Goal: Information Seeking & Learning: Learn about a topic

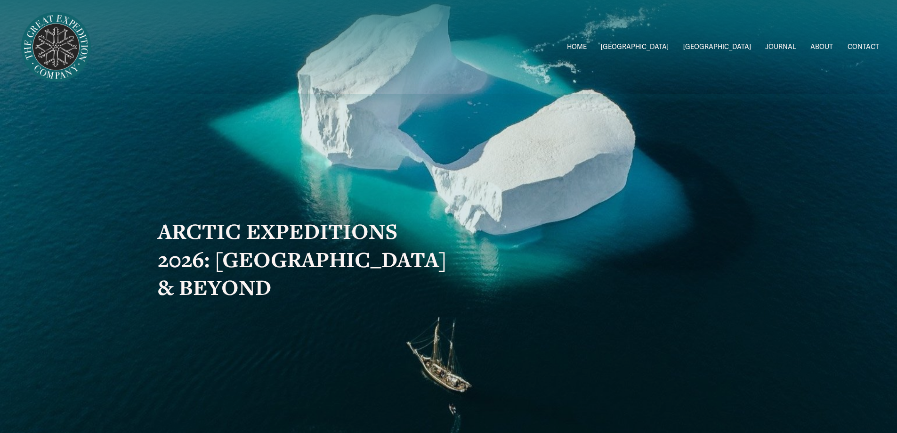
click at [731, 44] on span "[GEOGRAPHIC_DATA]" at bounding box center [717, 47] width 68 height 12
click at [0, 0] on span "2026 Expeditions" at bounding box center [0, 0] width 0 height 0
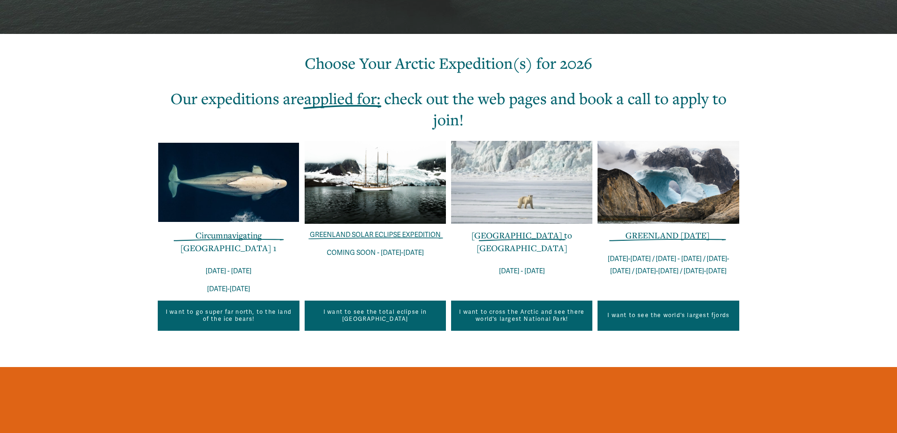
scroll to position [217, 0]
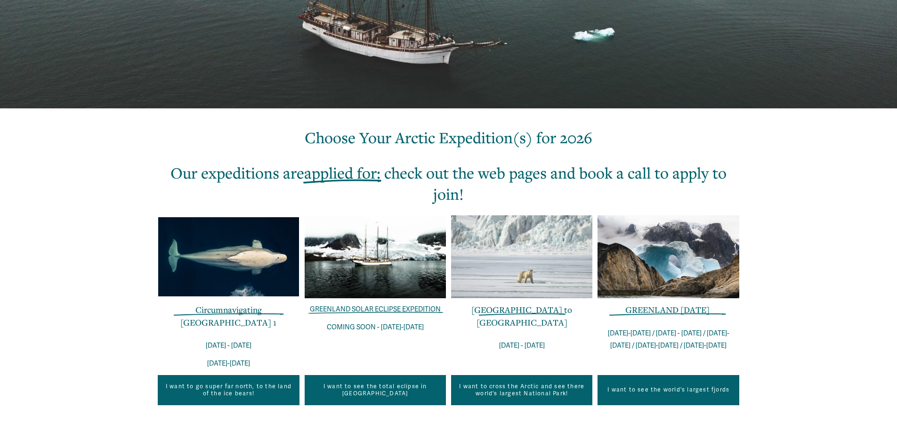
click at [627, 266] on div at bounding box center [667, 256] width 141 height 83
click at [228, 310] on link "Circumnavigating Svalbard 1" at bounding box center [228, 316] width 96 height 24
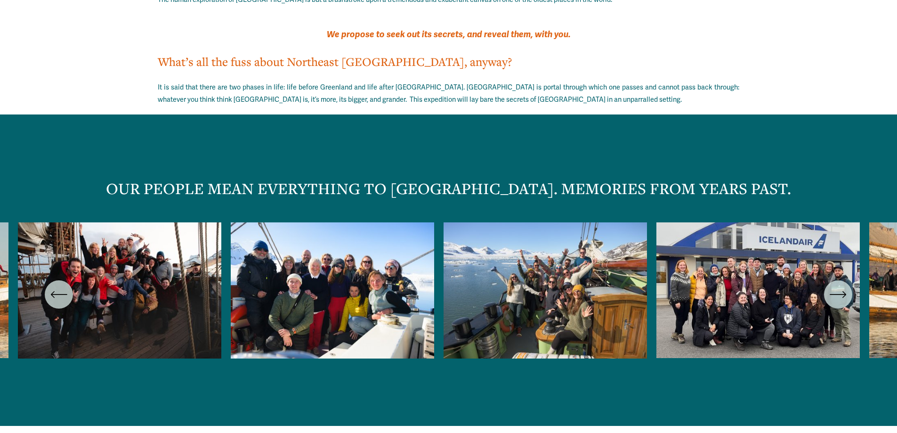
scroll to position [1601, 0]
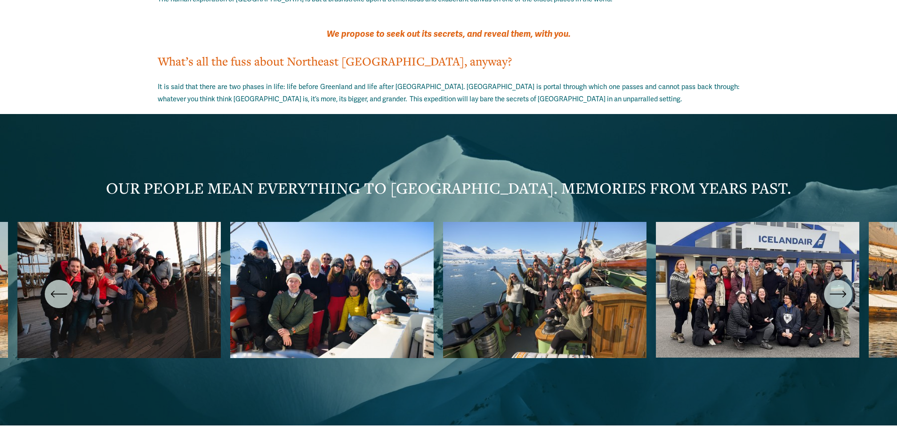
click at [766, 258] on ul "Carousel" at bounding box center [448, 294] width 861 height 144
click at [347, 261] on ul "Carousel" at bounding box center [448, 294] width 861 height 144
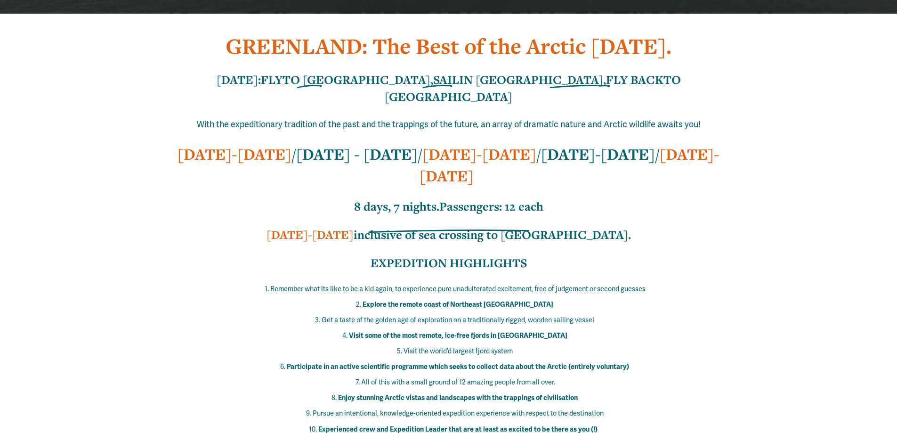
scroll to position [0, 0]
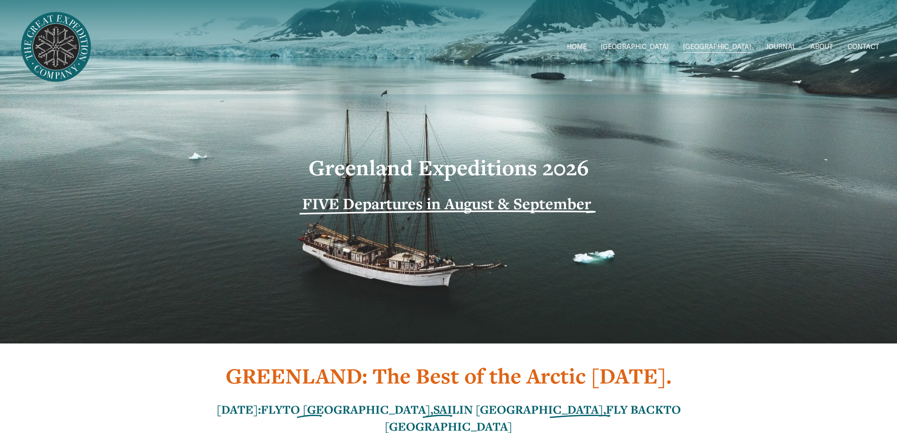
click at [823, 46] on link "ABOUT" at bounding box center [821, 47] width 23 height 14
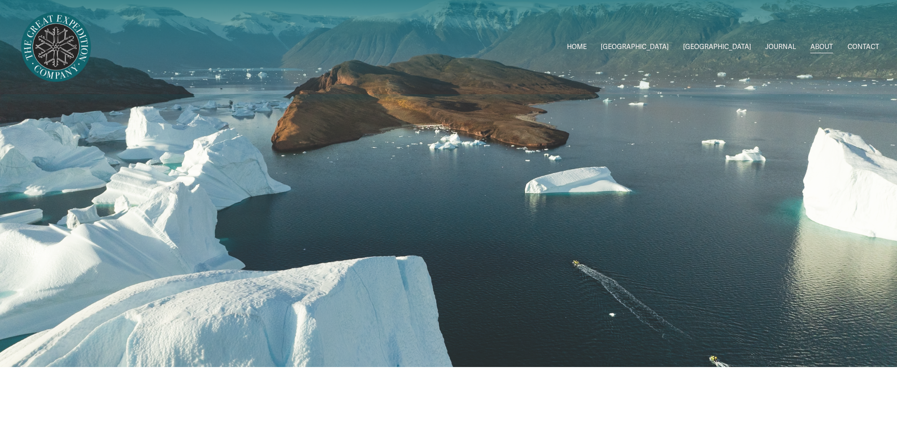
click at [0, 0] on span "Greenland W/[PERSON_NAME]" at bounding box center [0, 0] width 0 height 0
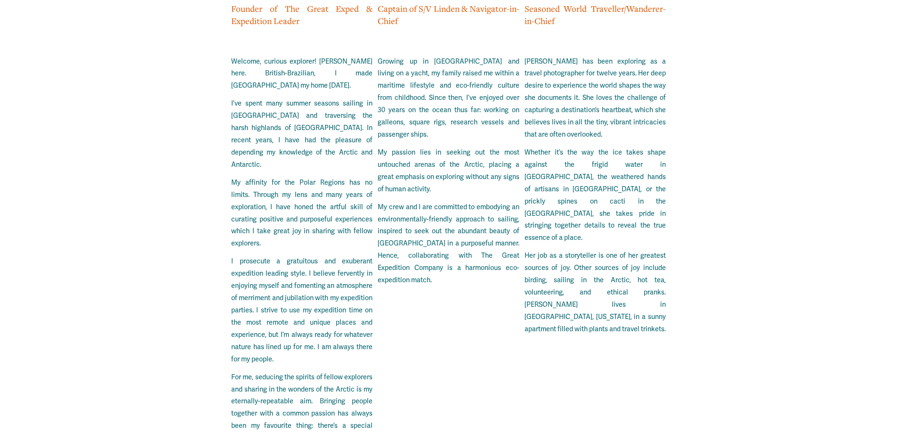
scroll to position [2448, 0]
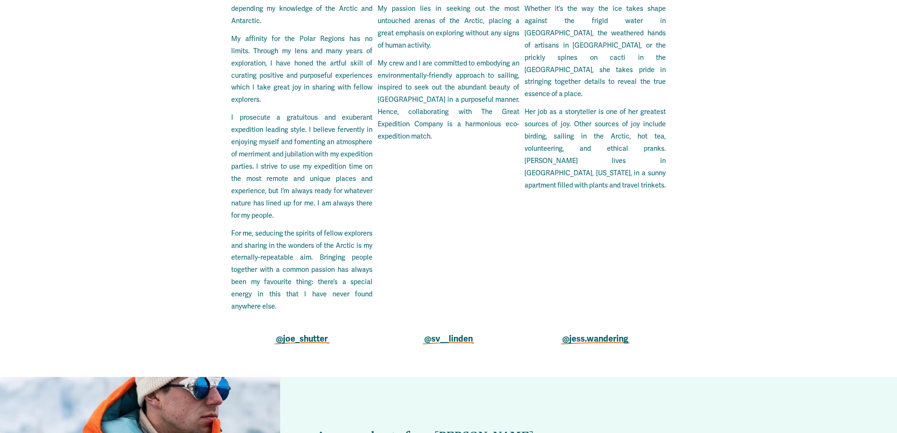
click at [608, 333] on strong "@jess.wandering" at bounding box center [595, 338] width 66 height 10
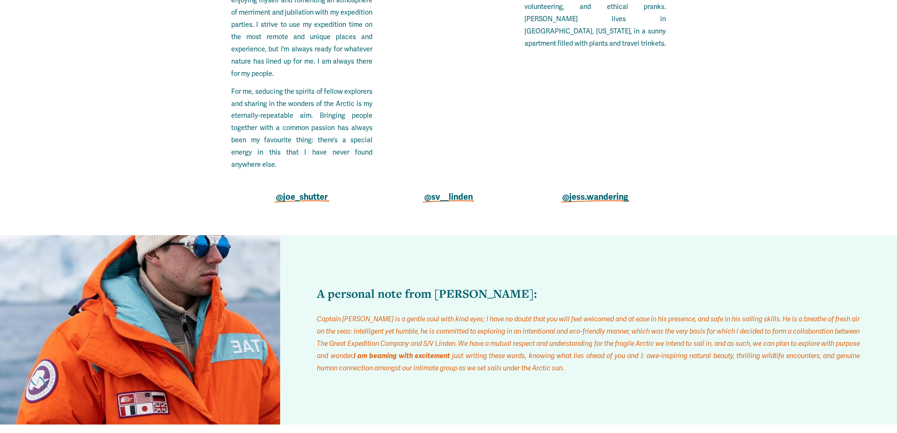
scroll to position [2589, 0]
click at [315, 192] on strong "joe_shutter" at bounding box center [305, 197] width 45 height 10
click at [462, 192] on strong "@sv__linden" at bounding box center [448, 197] width 48 height 10
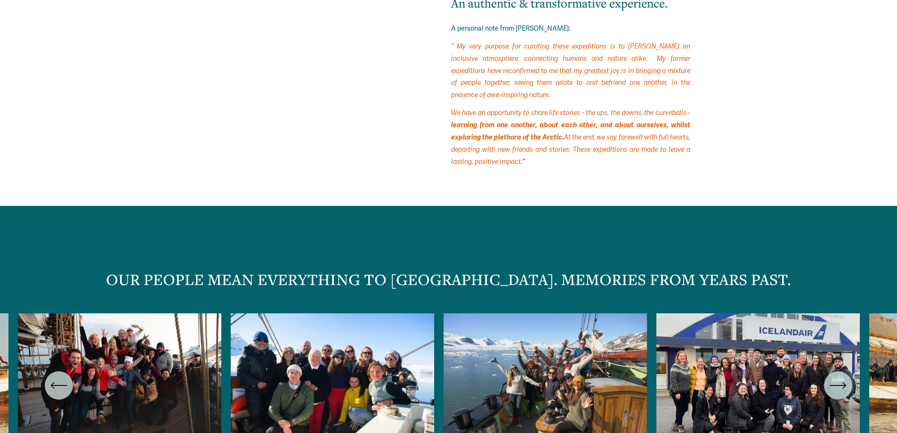
scroll to position [4425, 0]
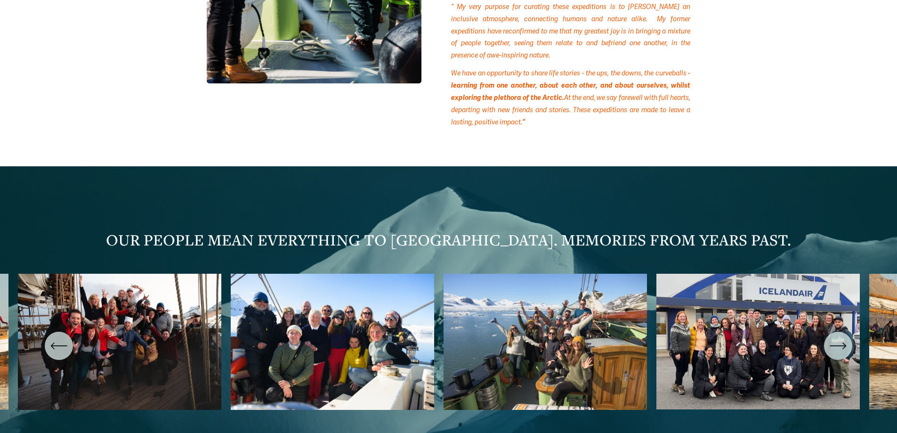
click at [840, 344] on icon "\a \a \a Next\a \a" at bounding box center [837, 345] width 17 height 17
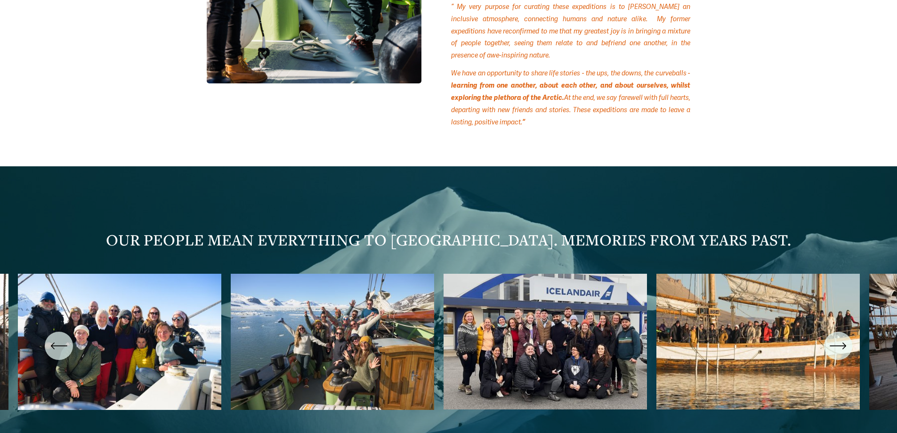
click at [841, 346] on icon "\a \a \a Next\a \a" at bounding box center [837, 346] width 15 height 0
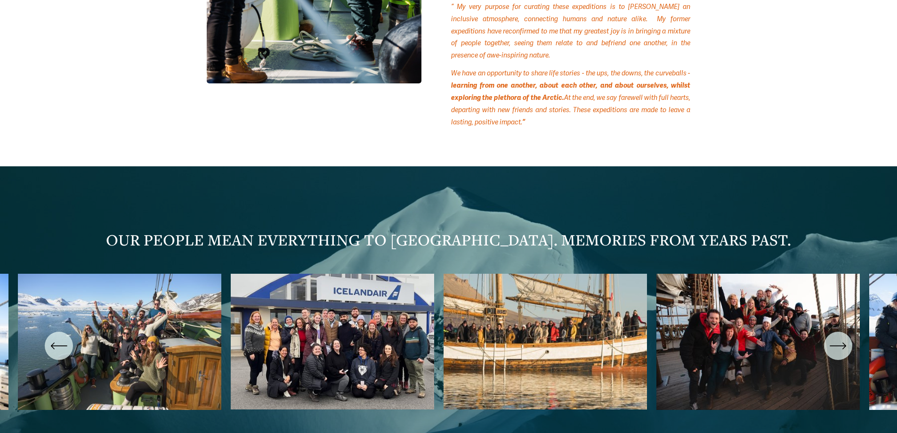
click at [841, 346] on icon "\a \a \a Next\a \a" at bounding box center [837, 346] width 15 height 0
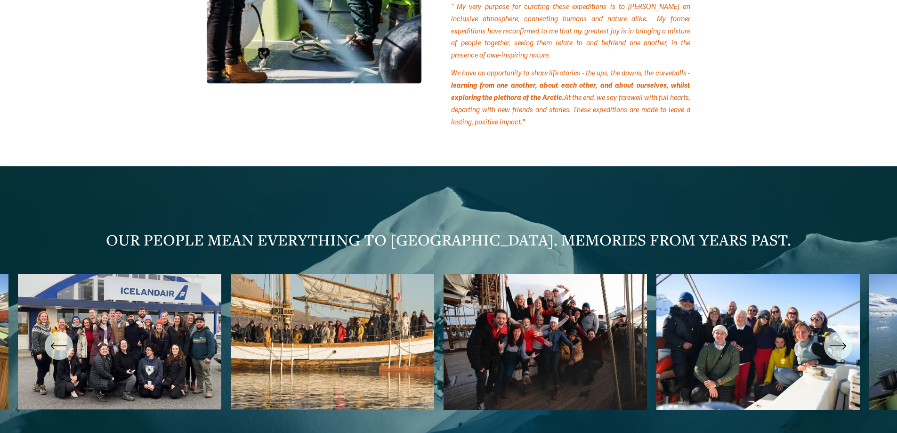
click at [841, 346] on icon "\a \a \a Next\a \a" at bounding box center [837, 346] width 15 height 0
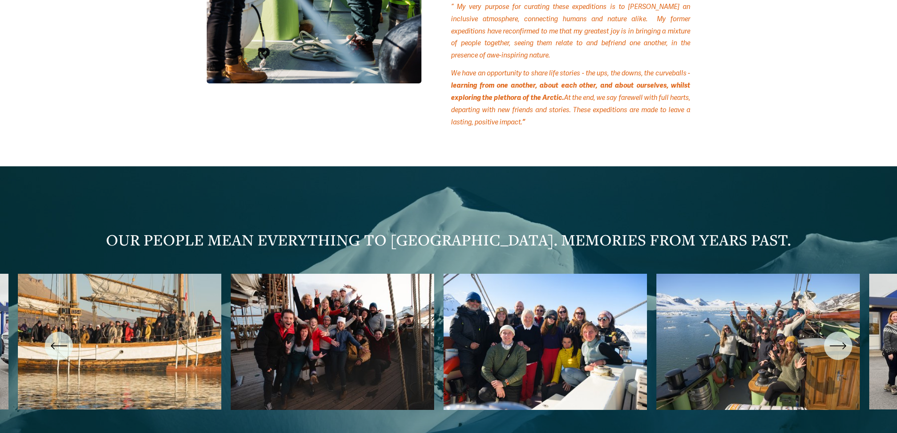
click at [841, 346] on icon "\a \a \a Next\a \a" at bounding box center [837, 346] width 15 height 0
